Goal: Task Accomplishment & Management: Use online tool/utility

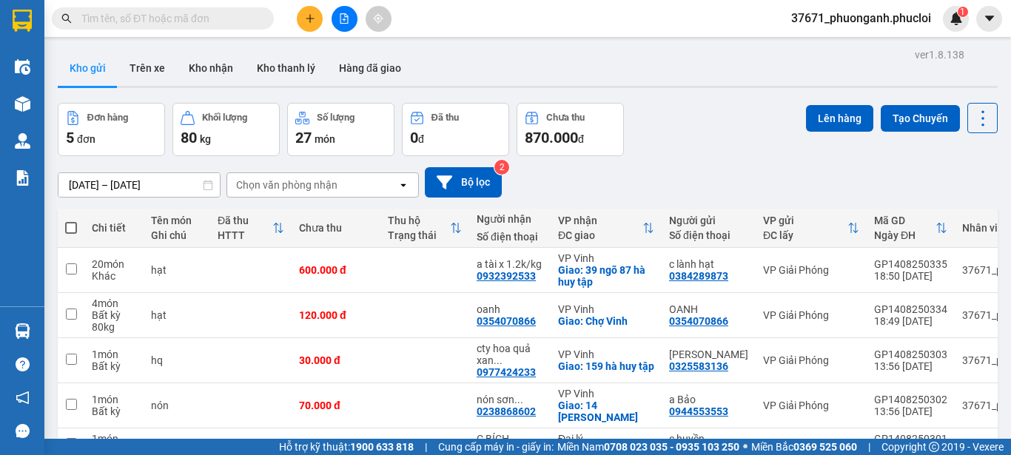
click at [311, 14] on icon "plus" at bounding box center [310, 18] width 10 height 10
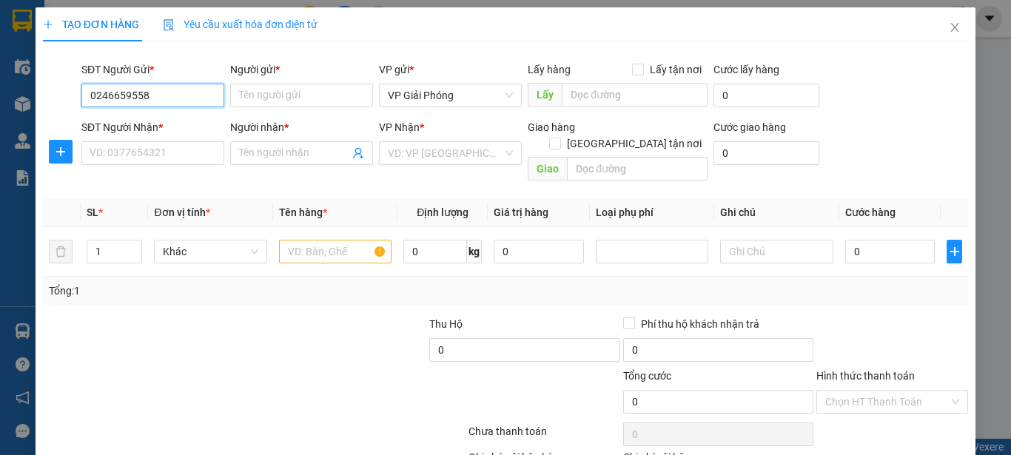
type input "02466595585"
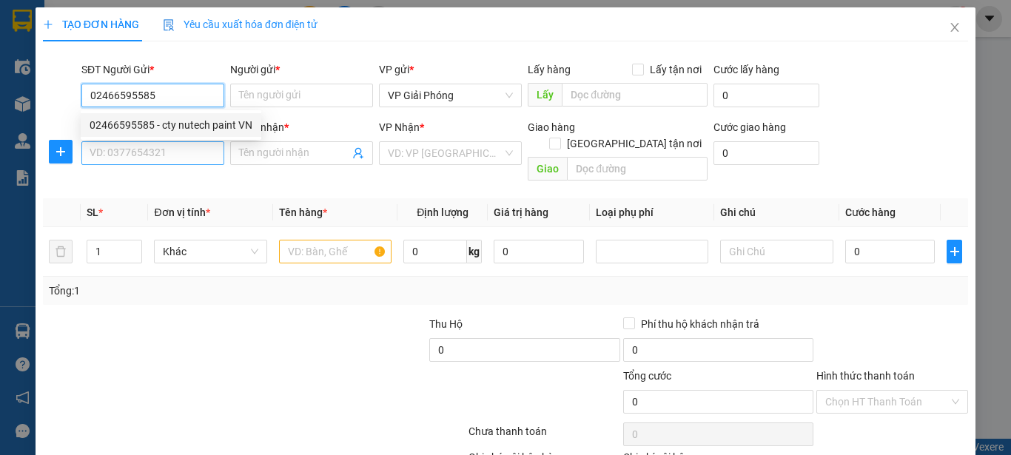
drag, startPoint x: 198, startPoint y: 124, endPoint x: 187, endPoint y: 141, distance: 21.4
click at [198, 123] on div "02466595585 - cty nutech paint VN" at bounding box center [171, 125] width 163 height 16
type input "cty nutech paint VN"
type input "02466595585"
click at [187, 145] on input "SĐT Người Nhận *" at bounding box center [152, 153] width 143 height 24
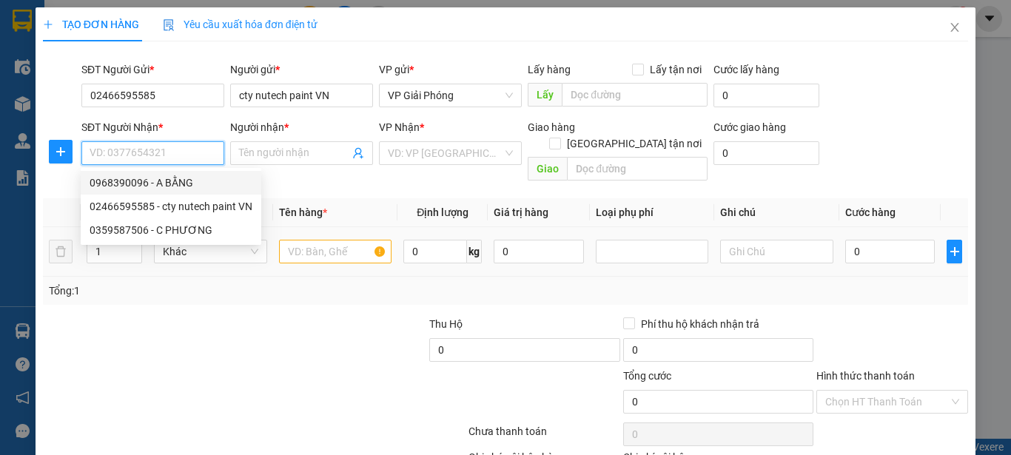
drag, startPoint x: 188, startPoint y: 178, endPoint x: 266, endPoint y: 217, distance: 87.7
click at [187, 178] on div "0968390096 - A BẰNG" at bounding box center [171, 183] width 163 height 16
type input "0968390096"
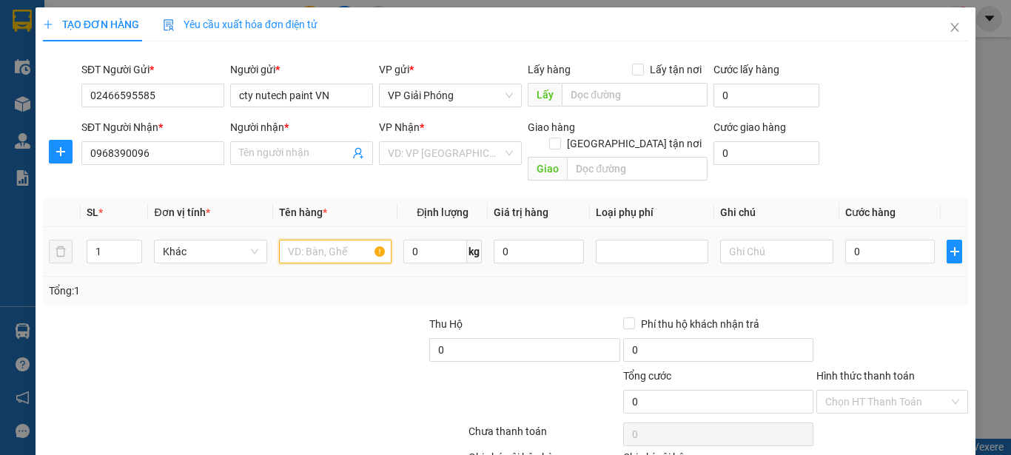
click at [330, 240] on input "text" at bounding box center [335, 252] width 113 height 24
type input "A BẰNG"
type input "sơn"
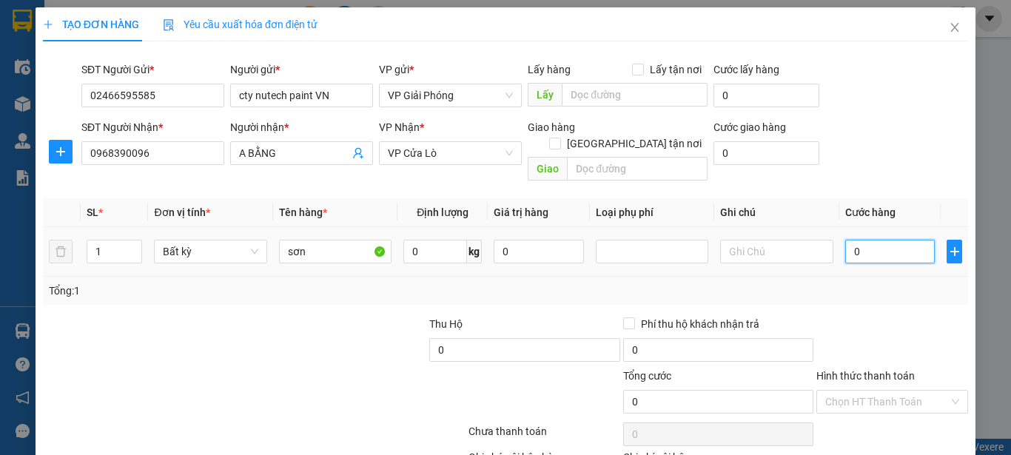
type input "3"
type input "30"
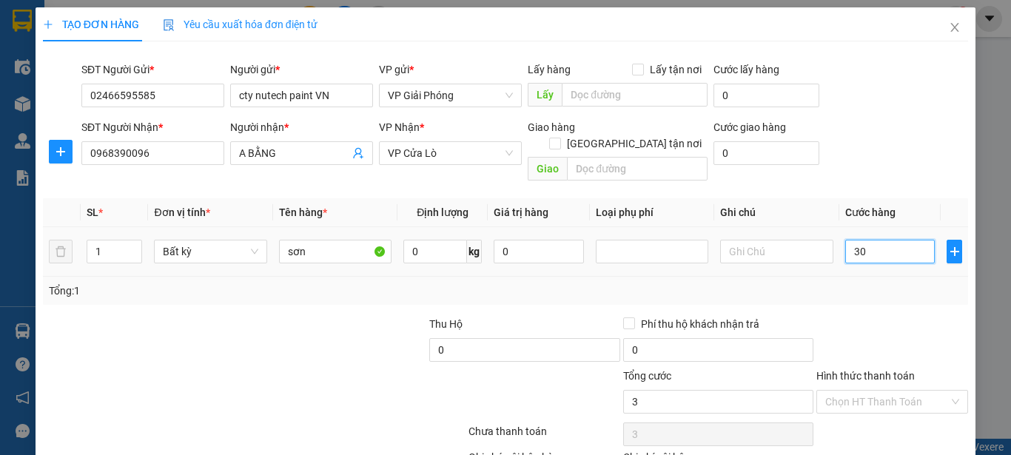
type input "30"
type input "300"
type input "3.000"
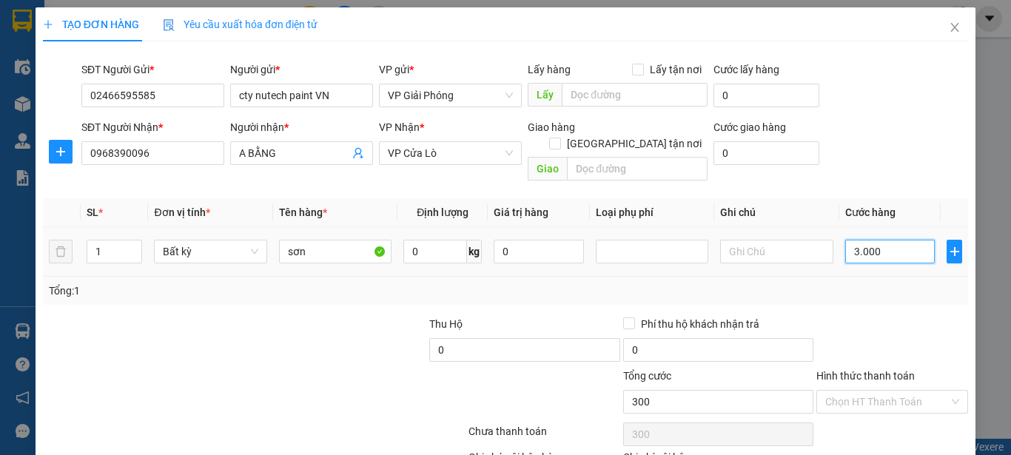
type input "3.000"
type input "30.000"
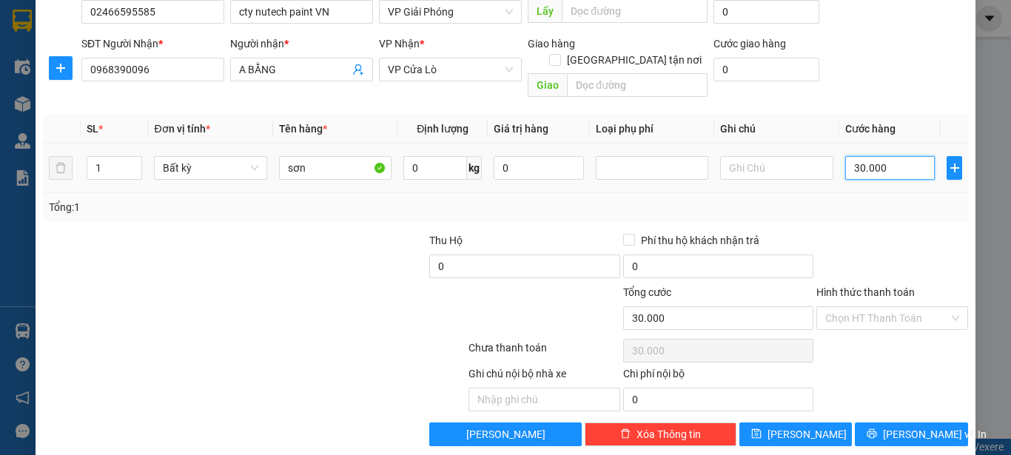
scroll to position [87, 0]
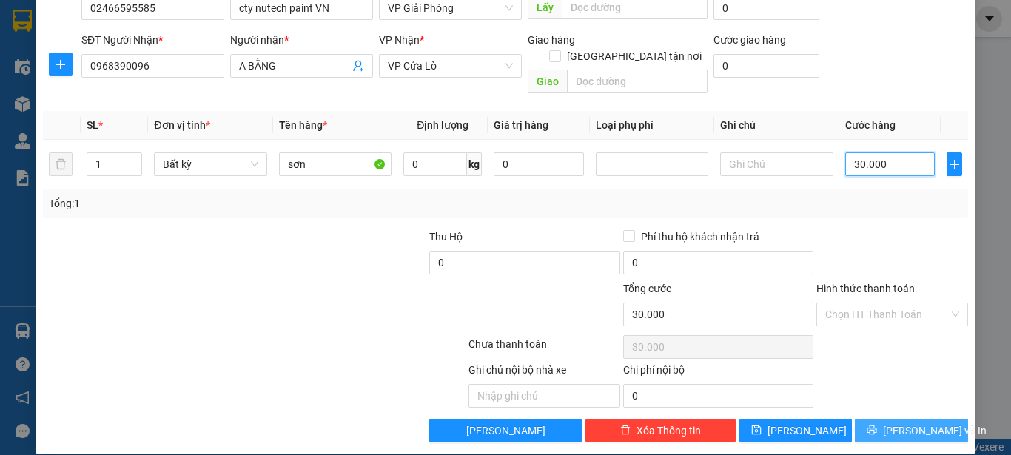
type input "30.000"
click at [877, 426] on icon "printer" at bounding box center [872, 431] width 10 height 10
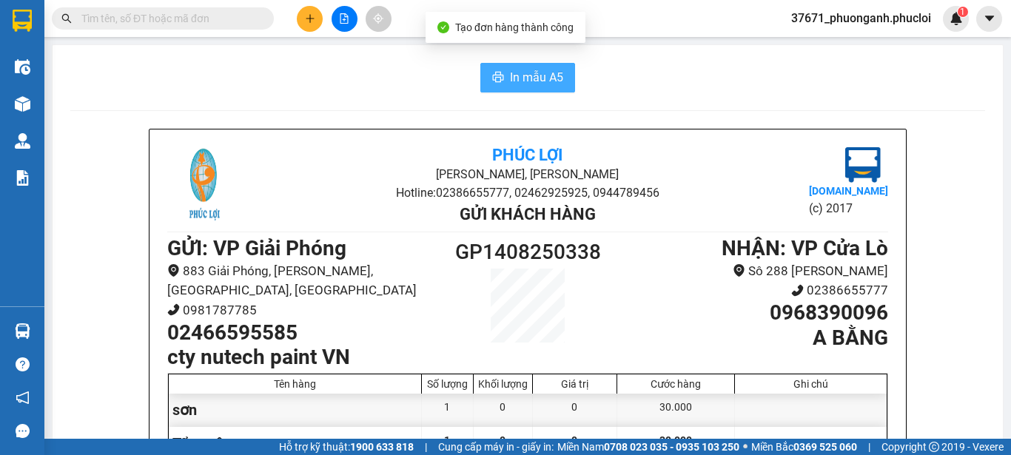
click at [542, 68] on span "In mẫu A5" at bounding box center [536, 77] width 53 height 19
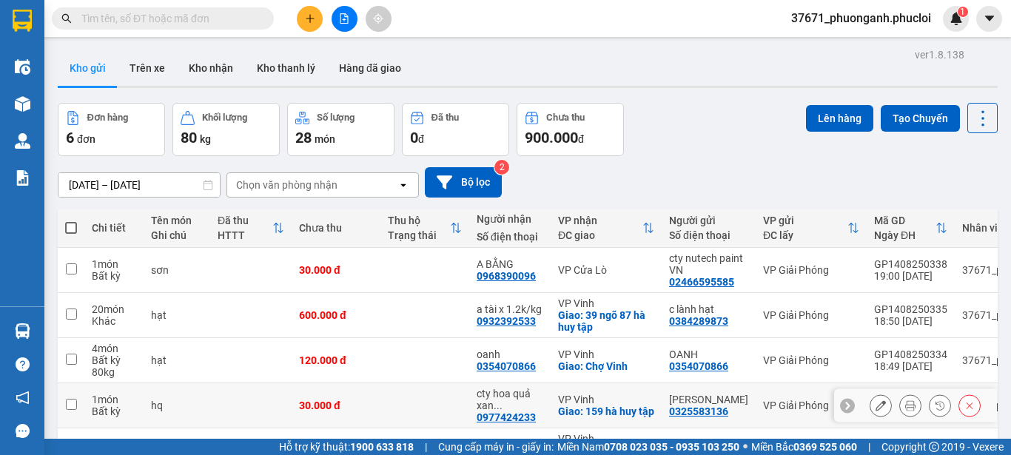
scroll to position [173, 0]
click at [65, 224] on span at bounding box center [71, 228] width 12 height 12
click at [71, 221] on input "checkbox" at bounding box center [71, 221] width 0 height 0
checkbox input "true"
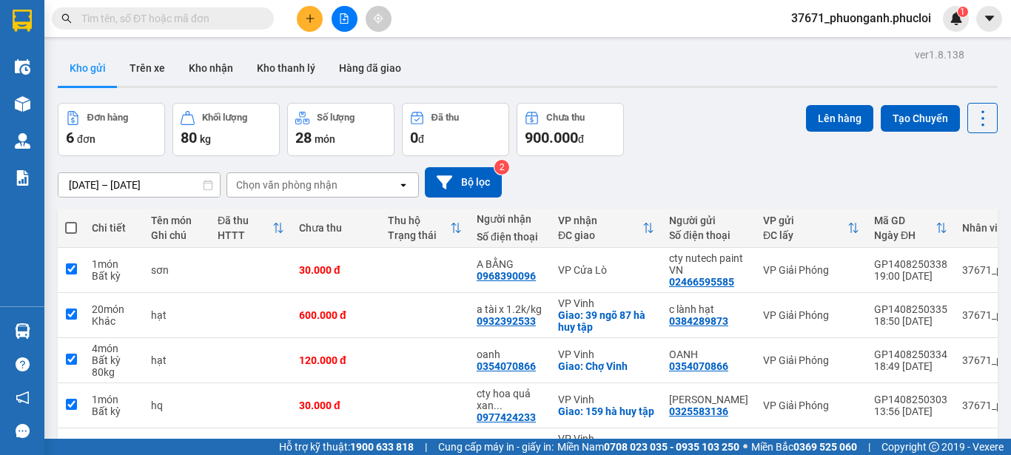
checkbox input "true"
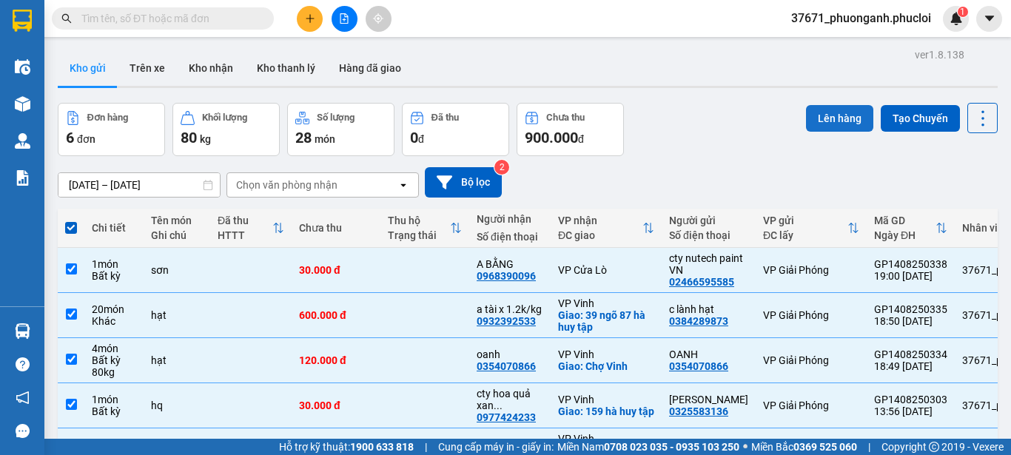
click at [819, 130] on button "Lên hàng" at bounding box center [839, 118] width 67 height 27
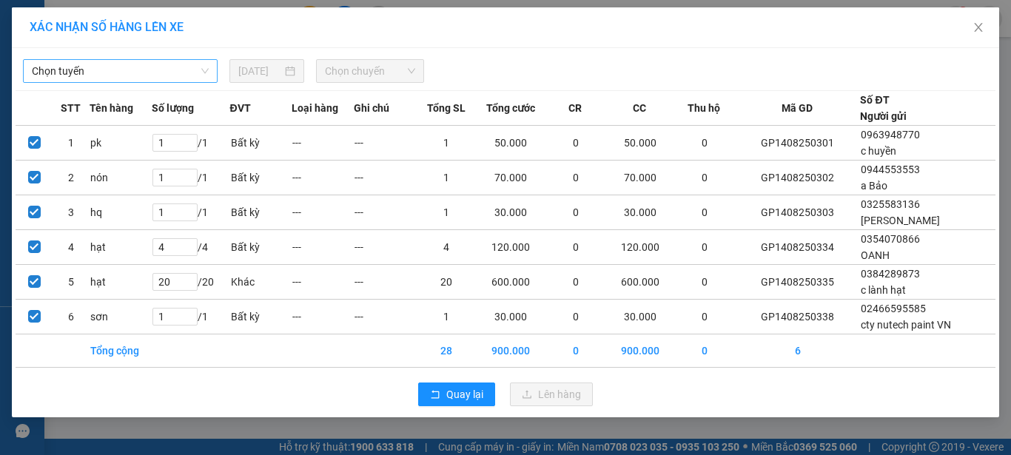
click at [42, 67] on span "Chọn tuyến" at bounding box center [120, 71] width 177 height 22
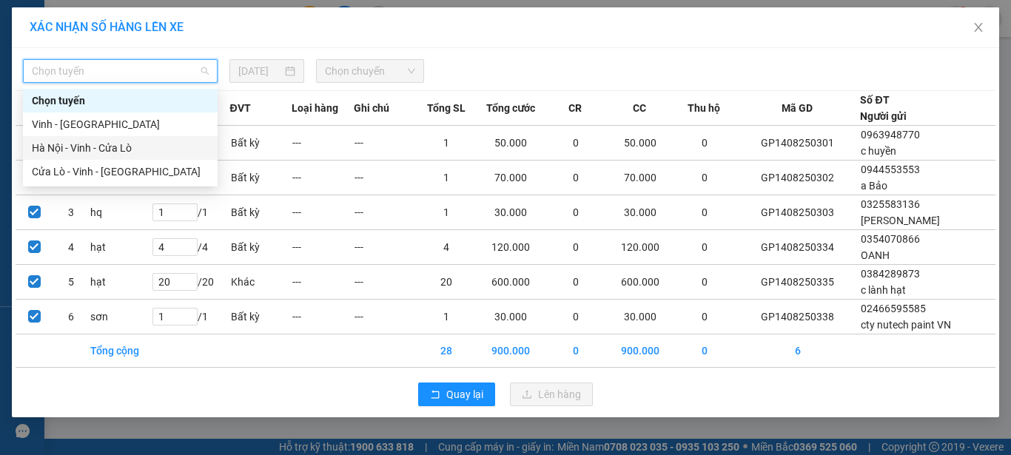
click at [104, 146] on div "Hà Nội - Vinh - Cửa Lò" at bounding box center [120, 148] width 177 height 16
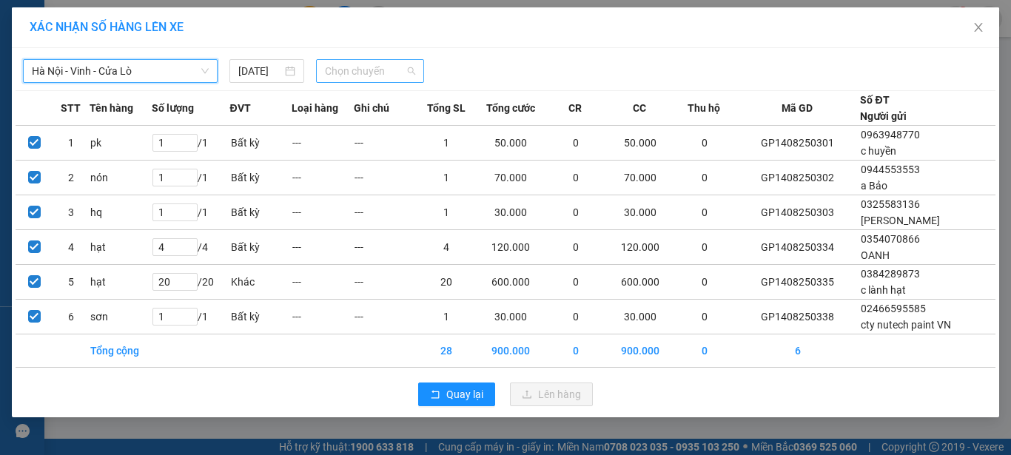
click at [345, 73] on span "Chọn chuyến" at bounding box center [370, 71] width 91 height 22
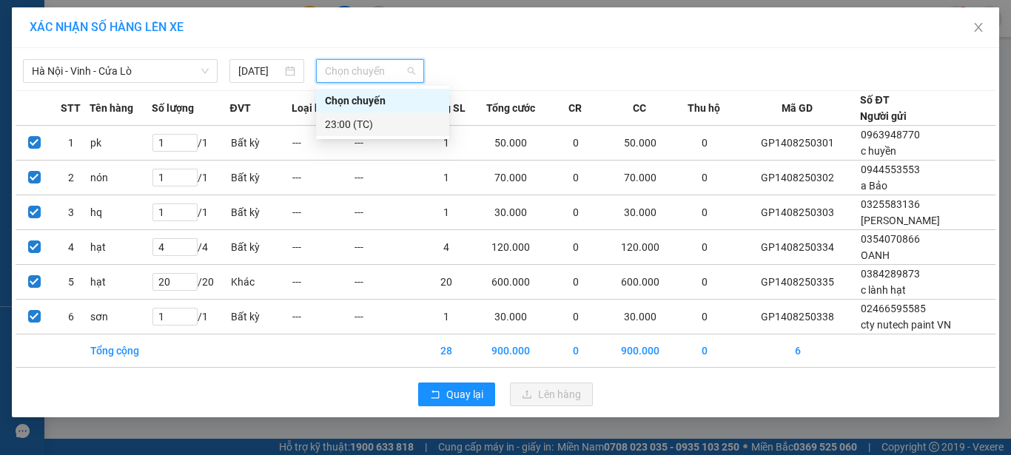
click at [374, 116] on div "23:00 (TC)" at bounding box center [382, 124] width 115 height 16
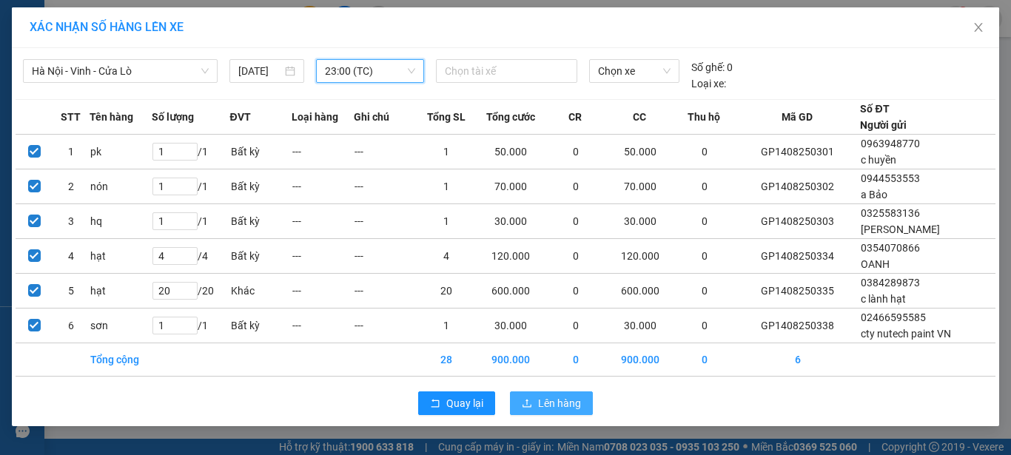
click at [575, 397] on span "Lên hàng" at bounding box center [559, 403] width 43 height 16
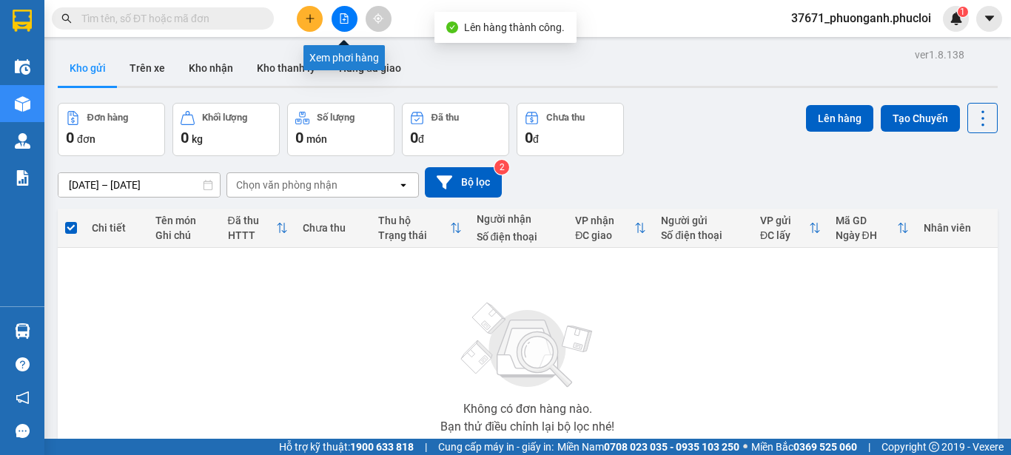
click at [352, 19] on button at bounding box center [345, 19] width 26 height 26
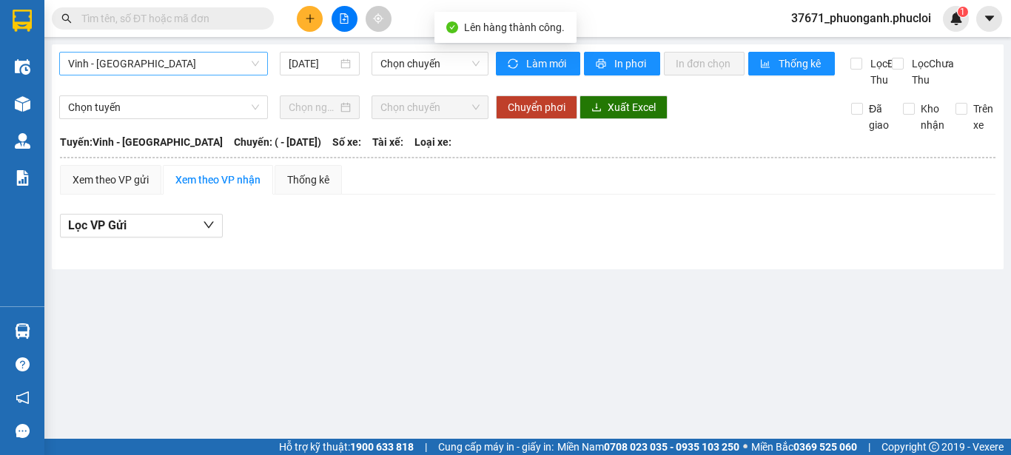
click at [252, 54] on span "Vinh - Hà Tĩnh" at bounding box center [163, 64] width 191 height 22
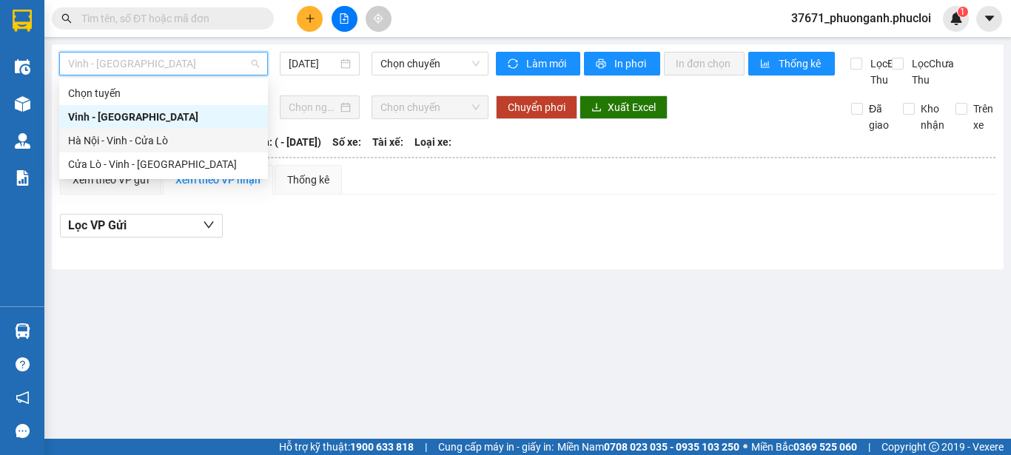
click at [250, 138] on div "Hà Nội - Vinh - Cửa Lò" at bounding box center [163, 140] width 191 height 16
type input "14/08/2025"
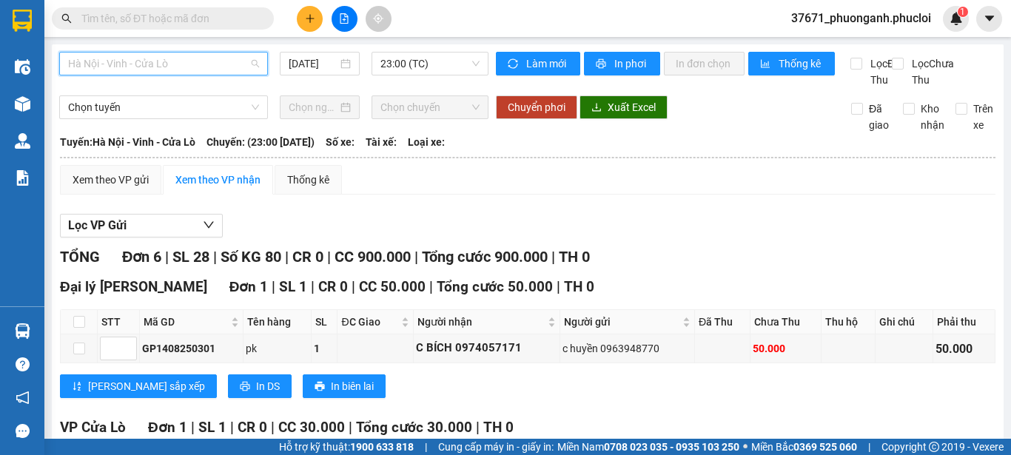
click at [173, 73] on span "Hà Nội - Vinh - Cửa Lò" at bounding box center [163, 64] width 191 height 22
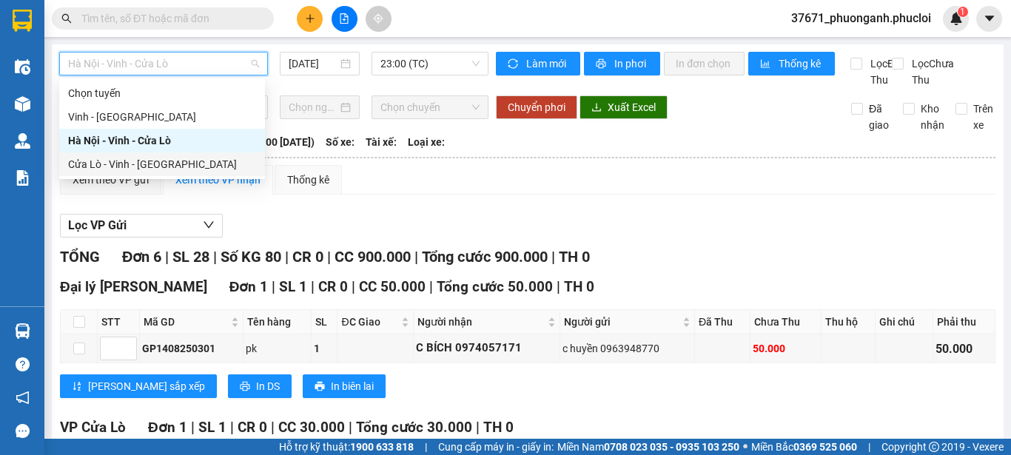
click at [162, 165] on div "Cửa Lò - Vinh - Hà Nội" at bounding box center [162, 164] width 188 height 16
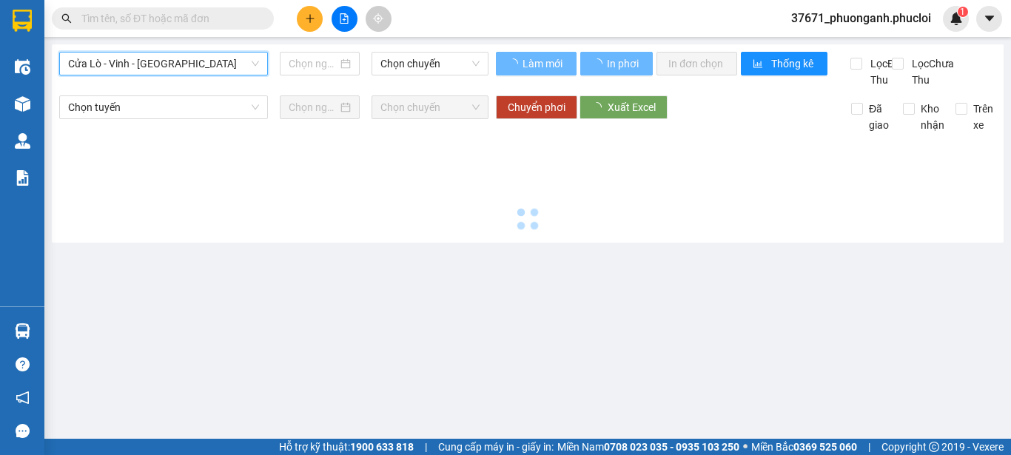
type input "14/08/2025"
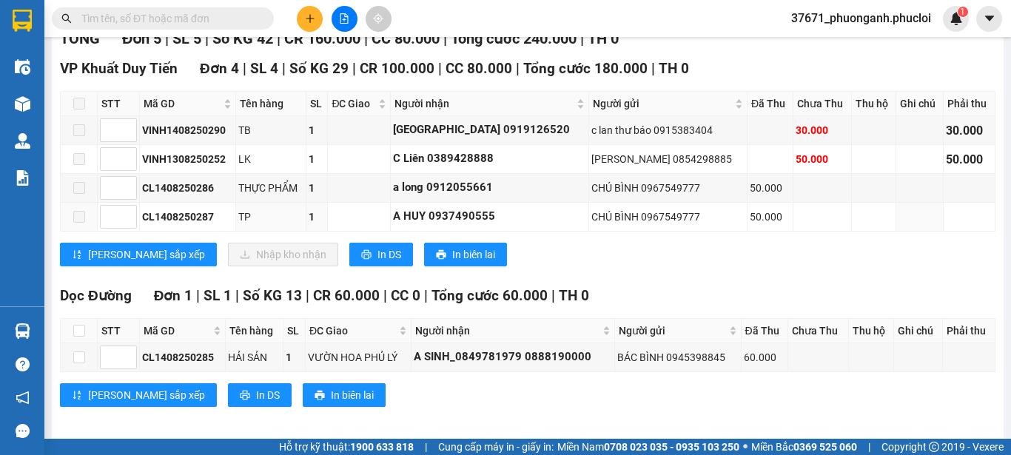
scroll to position [244, 0]
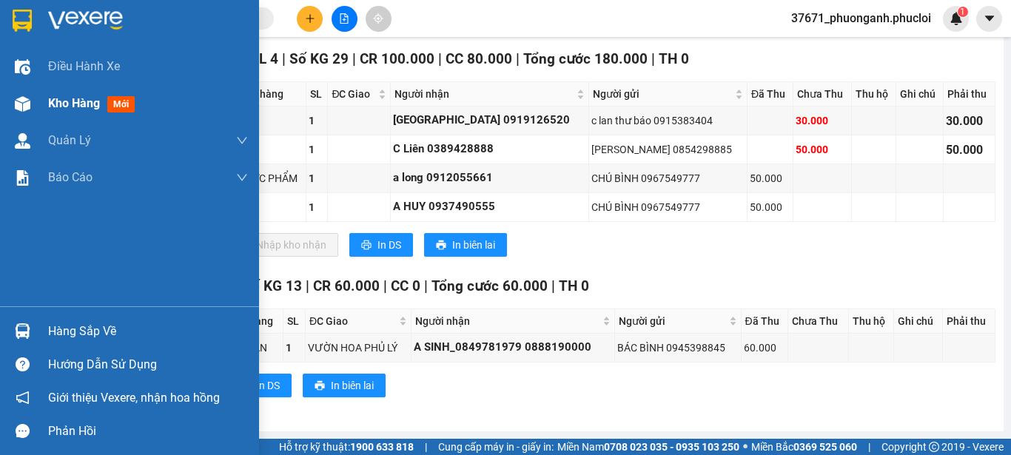
click at [104, 94] on div "Kho hàng mới" at bounding box center [94, 103] width 93 height 19
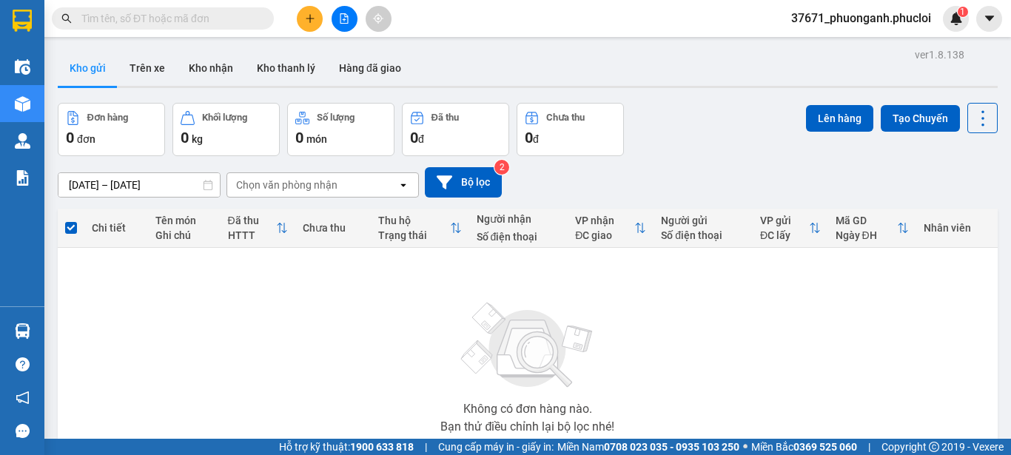
click at [332, 27] on div at bounding box center [344, 19] width 111 height 26
click at [332, 25] on div at bounding box center [344, 19] width 111 height 26
click at [335, 24] on button at bounding box center [345, 19] width 26 height 26
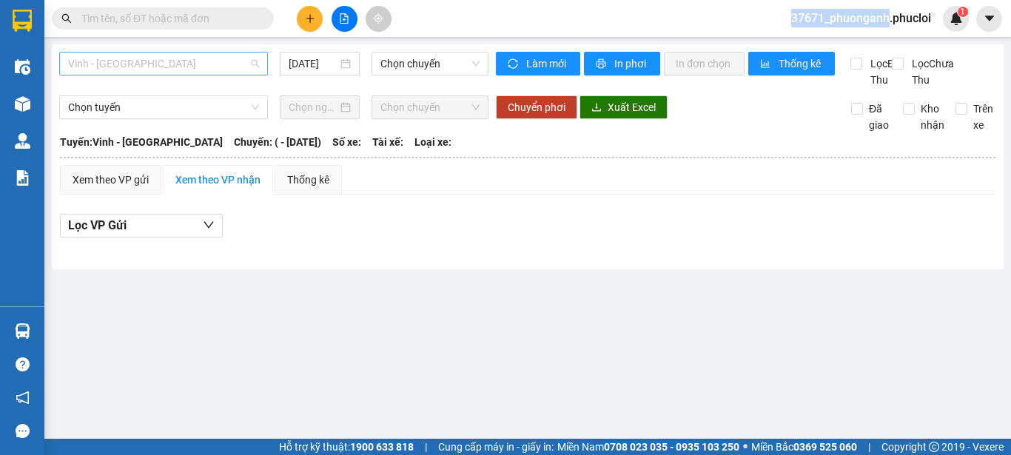
click at [244, 66] on span "Vinh - Hà Tĩnh" at bounding box center [163, 64] width 191 height 22
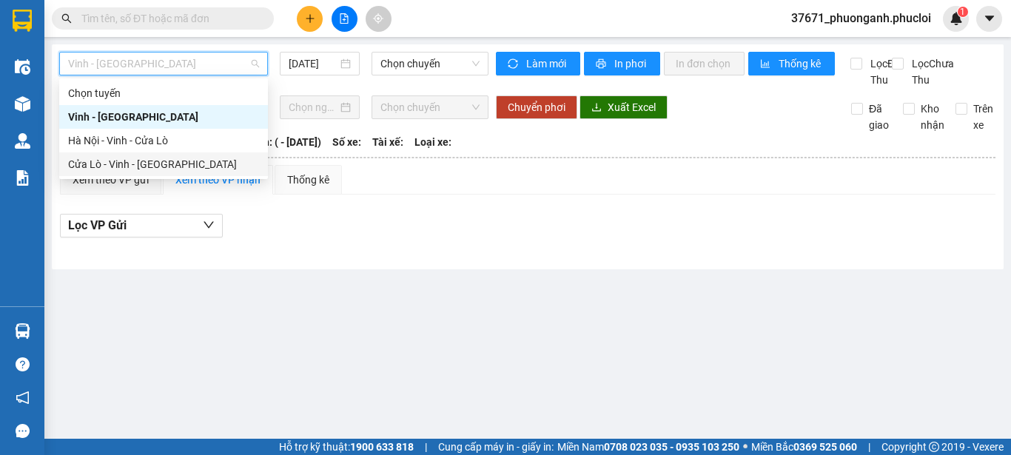
click at [227, 159] on div "Cửa Lò - Vinh - Hà Nội" at bounding box center [163, 164] width 191 height 16
type input "14/08/2025"
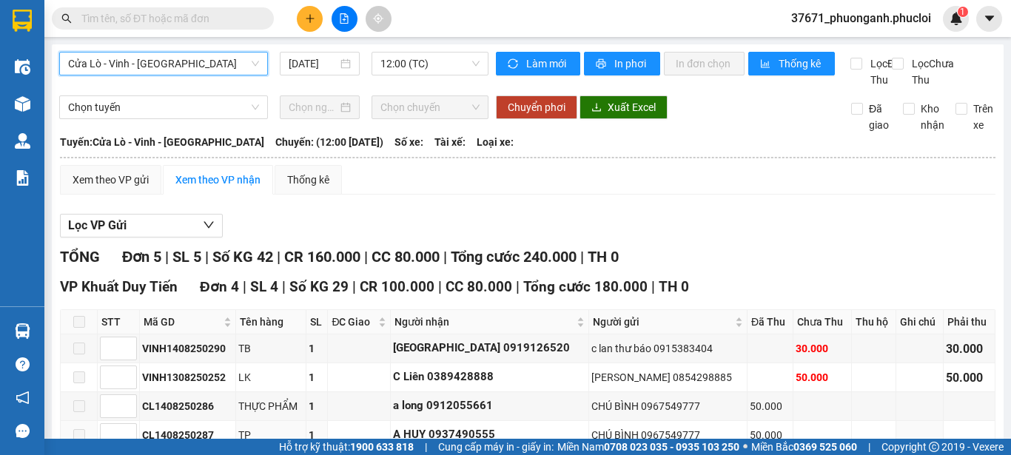
scroll to position [244, 0]
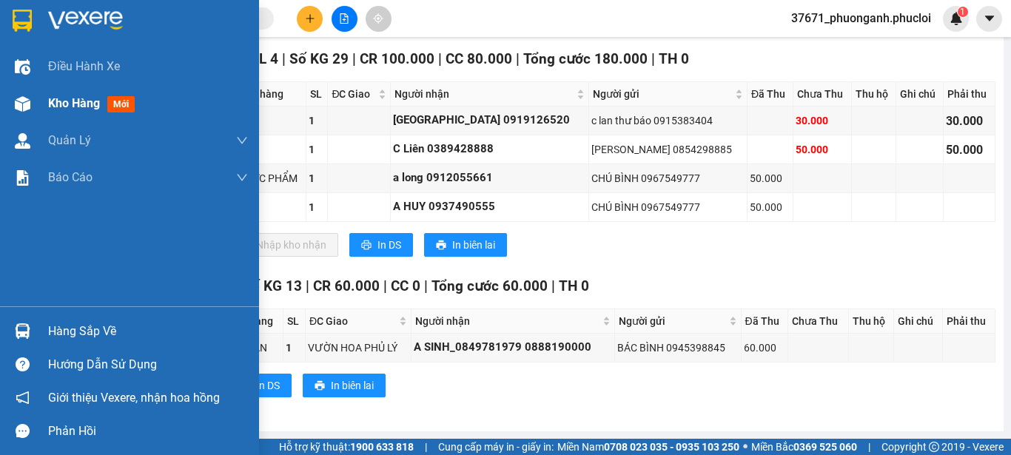
click at [30, 110] on img at bounding box center [23, 104] width 16 height 16
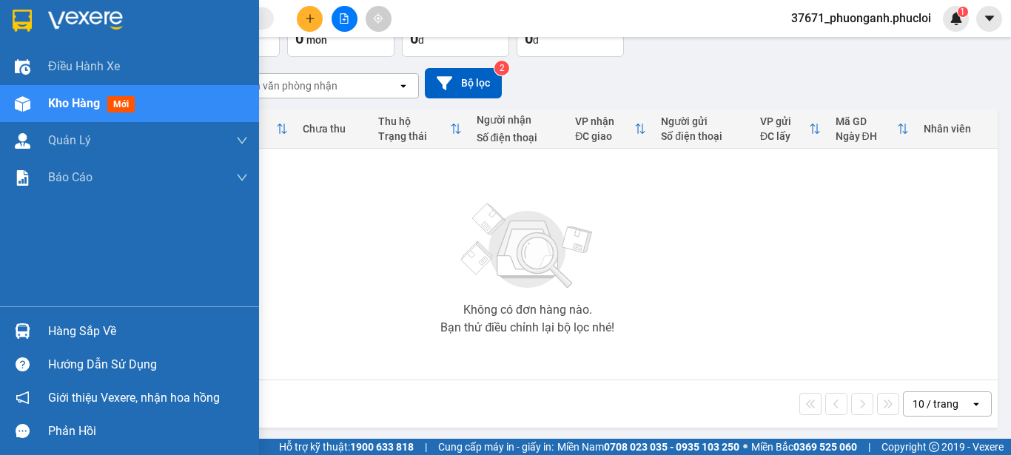
scroll to position [101, 0]
